Goal: Information Seeking & Learning: Learn about a topic

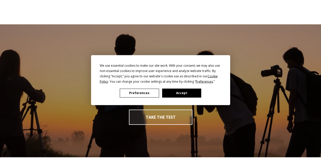
click at [181, 91] on button "Accept" at bounding box center [181, 93] width 39 height 9
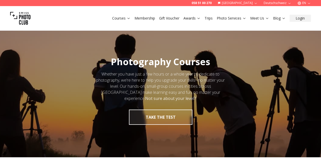
scroll to position [93, 0]
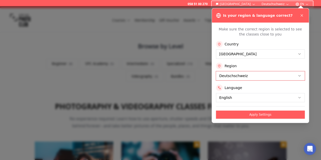
scroll to position [132, 0]
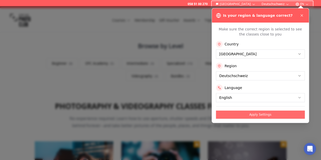
click at [243, 113] on button "Apply Settings" at bounding box center [260, 115] width 89 height 8
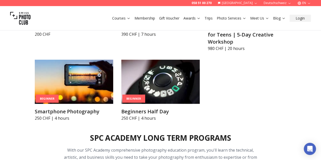
scroll to position [374, 0]
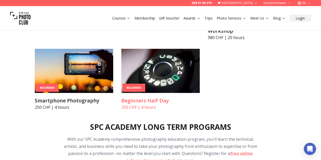
click at [188, 77] on img at bounding box center [160, 71] width 78 height 44
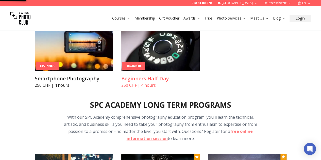
scroll to position [409, 0]
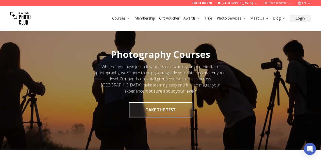
scroll to position [6, 0]
